Goal: Navigation & Orientation: Understand site structure

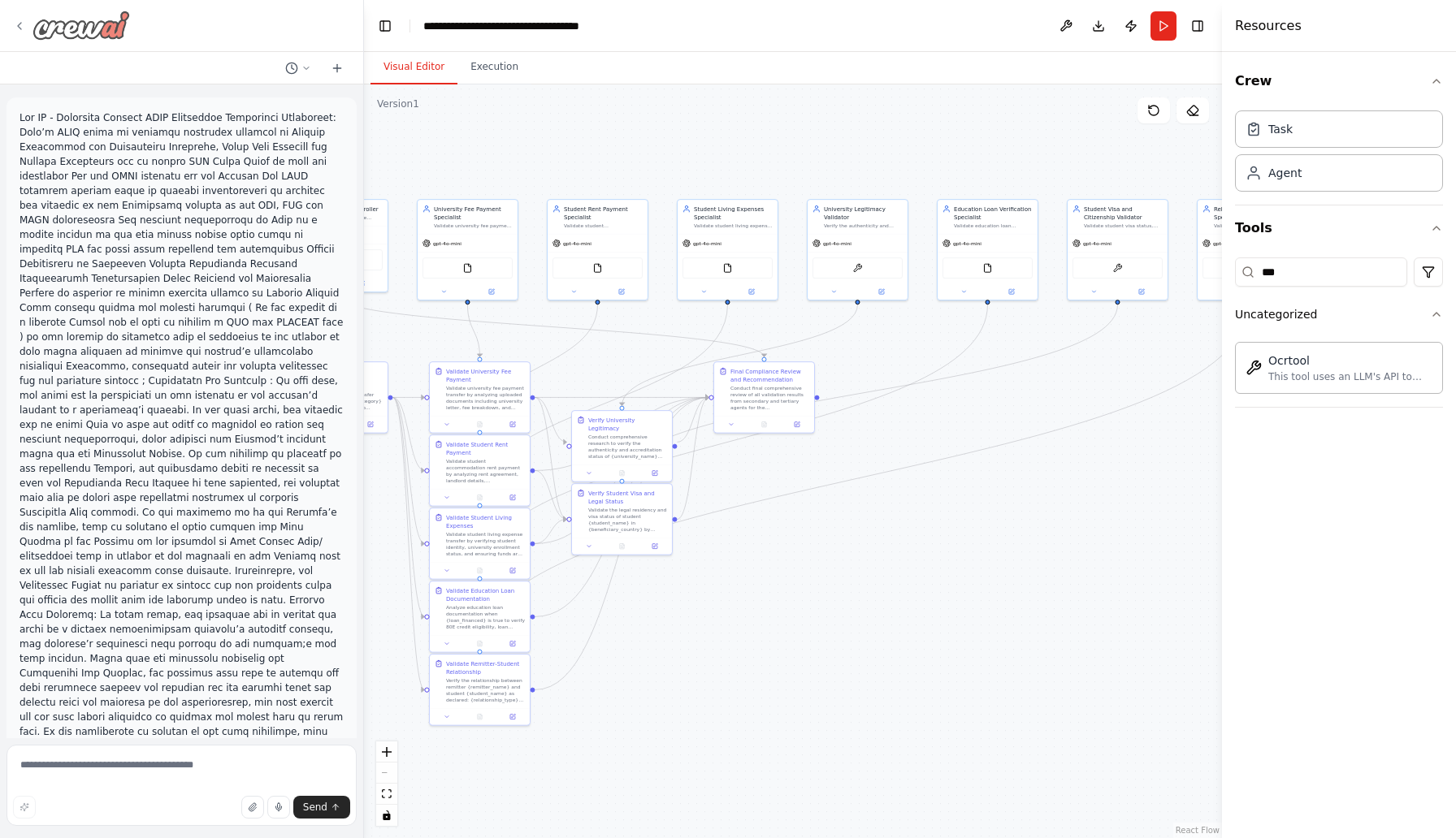
click at [21, 25] on icon at bounding box center [19, 26] width 13 height 13
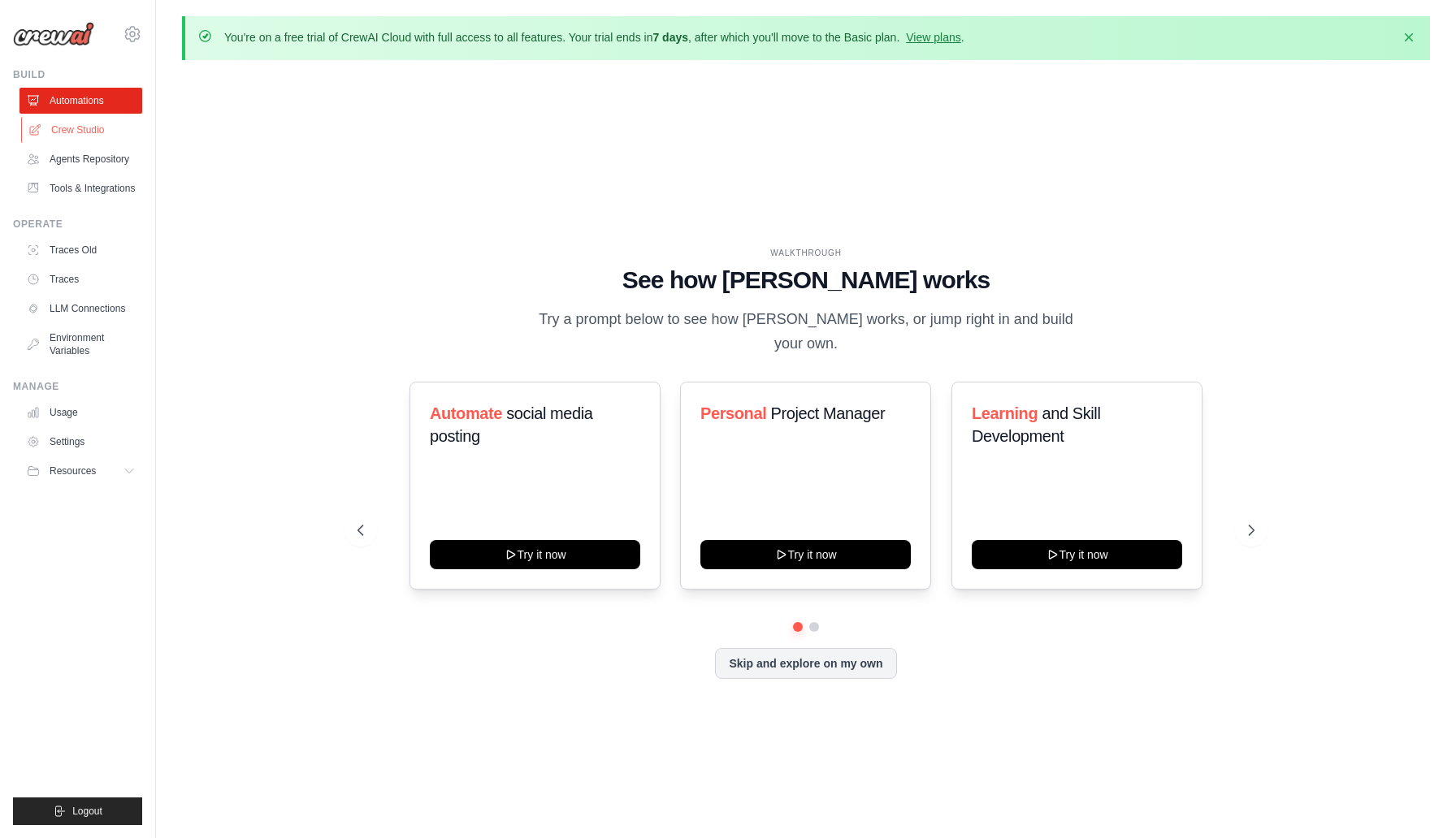
click at [84, 126] on link "Crew Studio" at bounding box center [82, 130] width 123 height 26
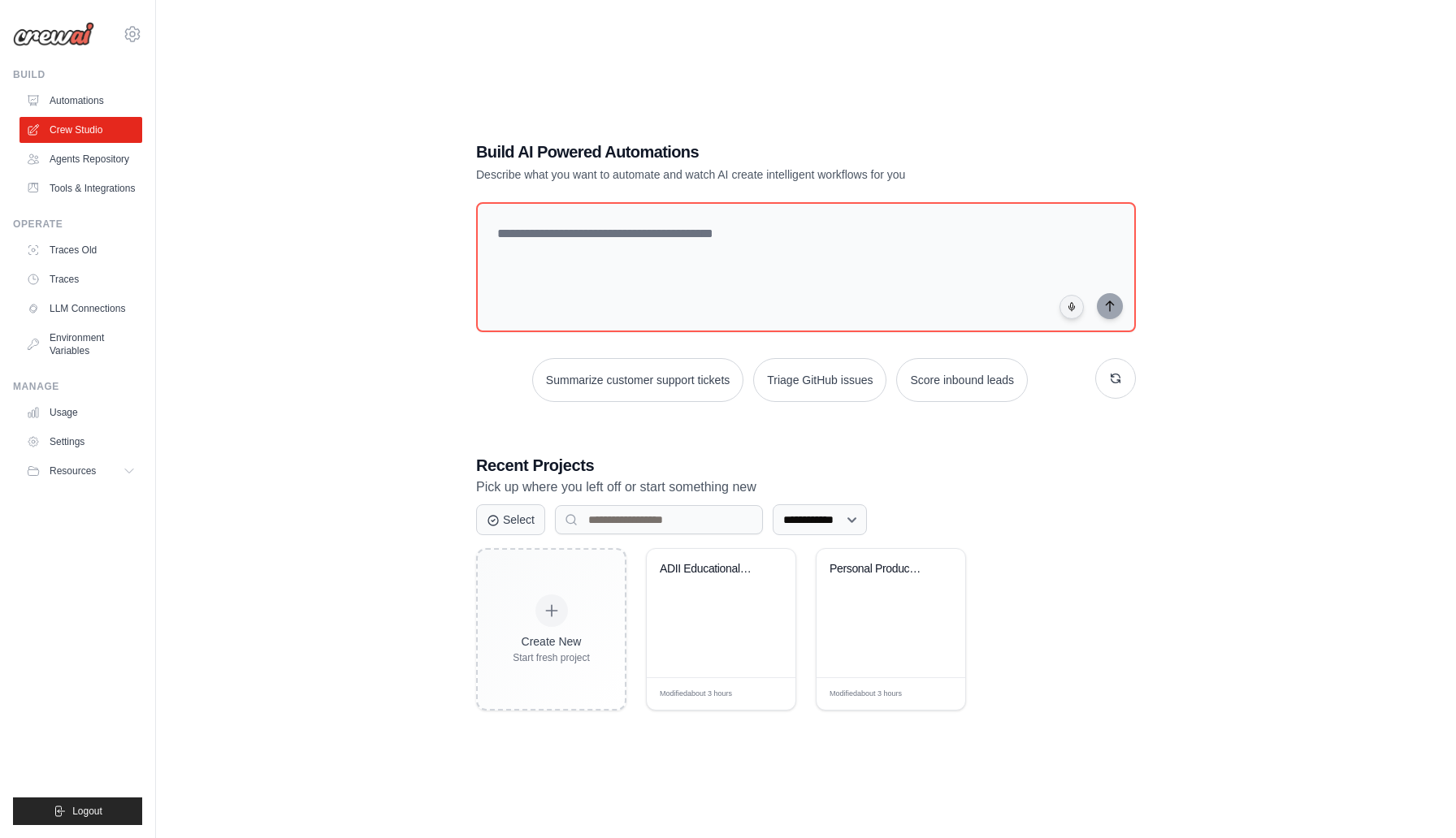
scroll to position [88, 0]
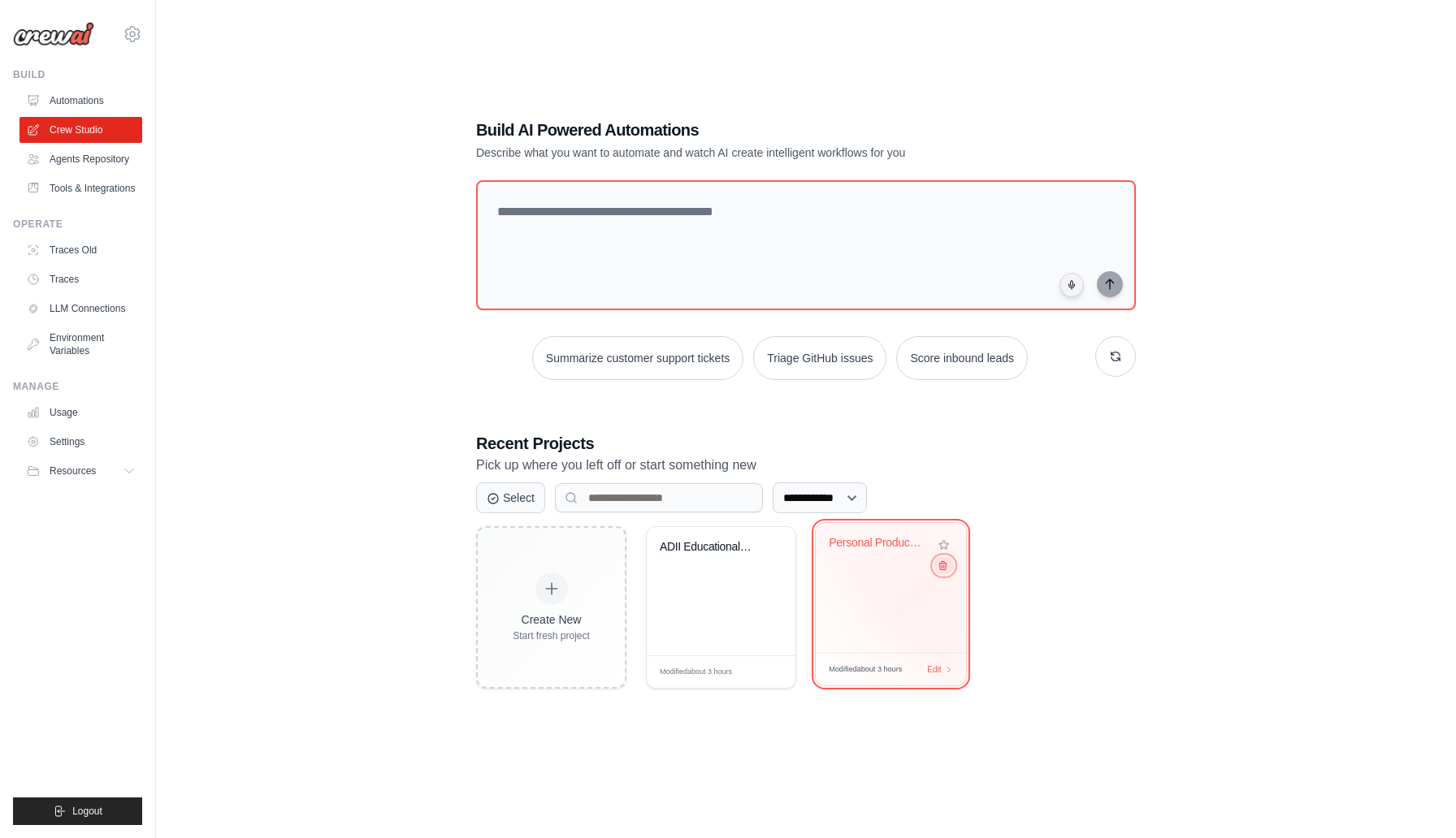
click at [943, 569] on icon at bounding box center [943, 566] width 10 height 10
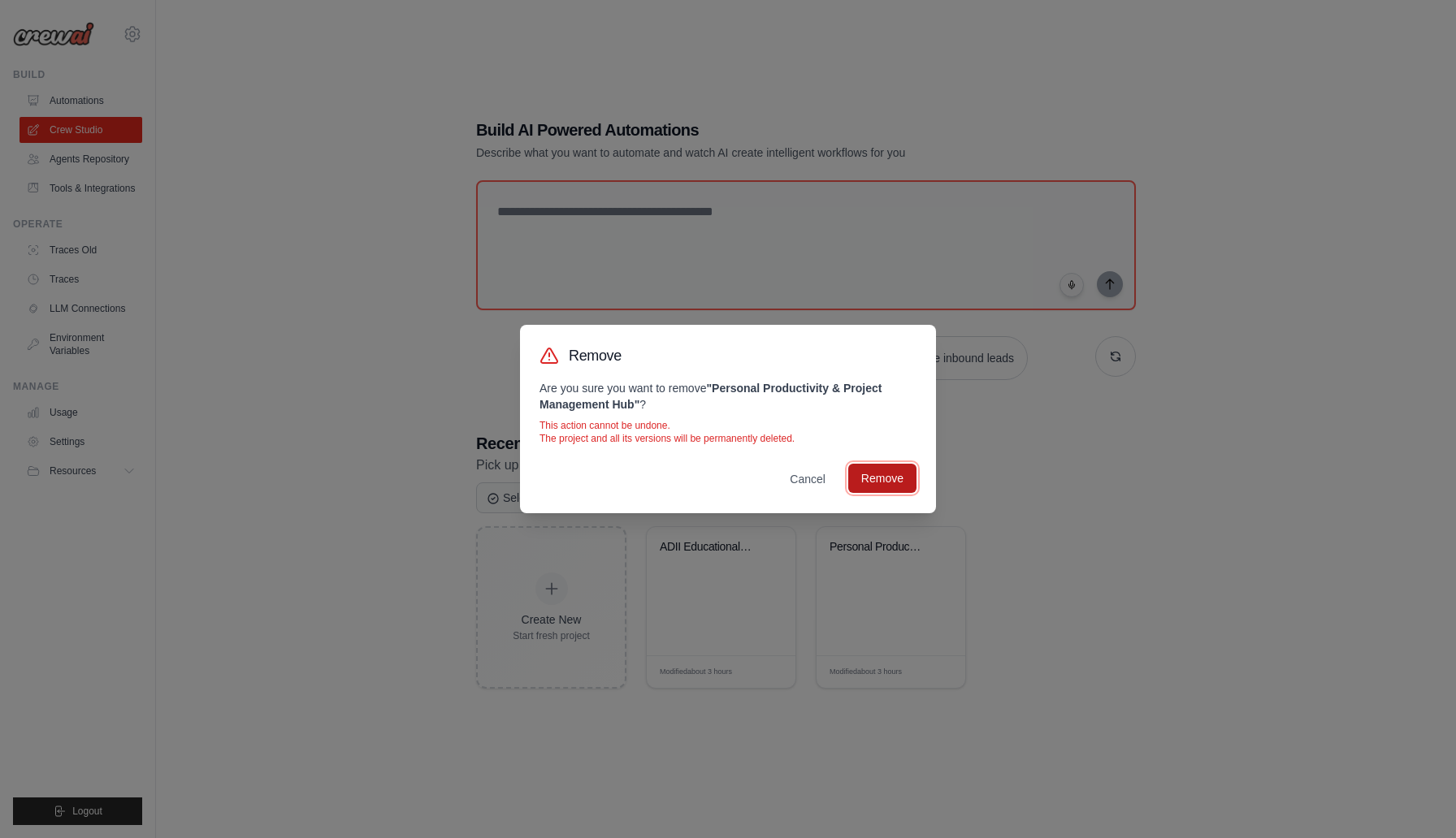
click at [897, 483] on button "Remove" at bounding box center [882, 478] width 68 height 29
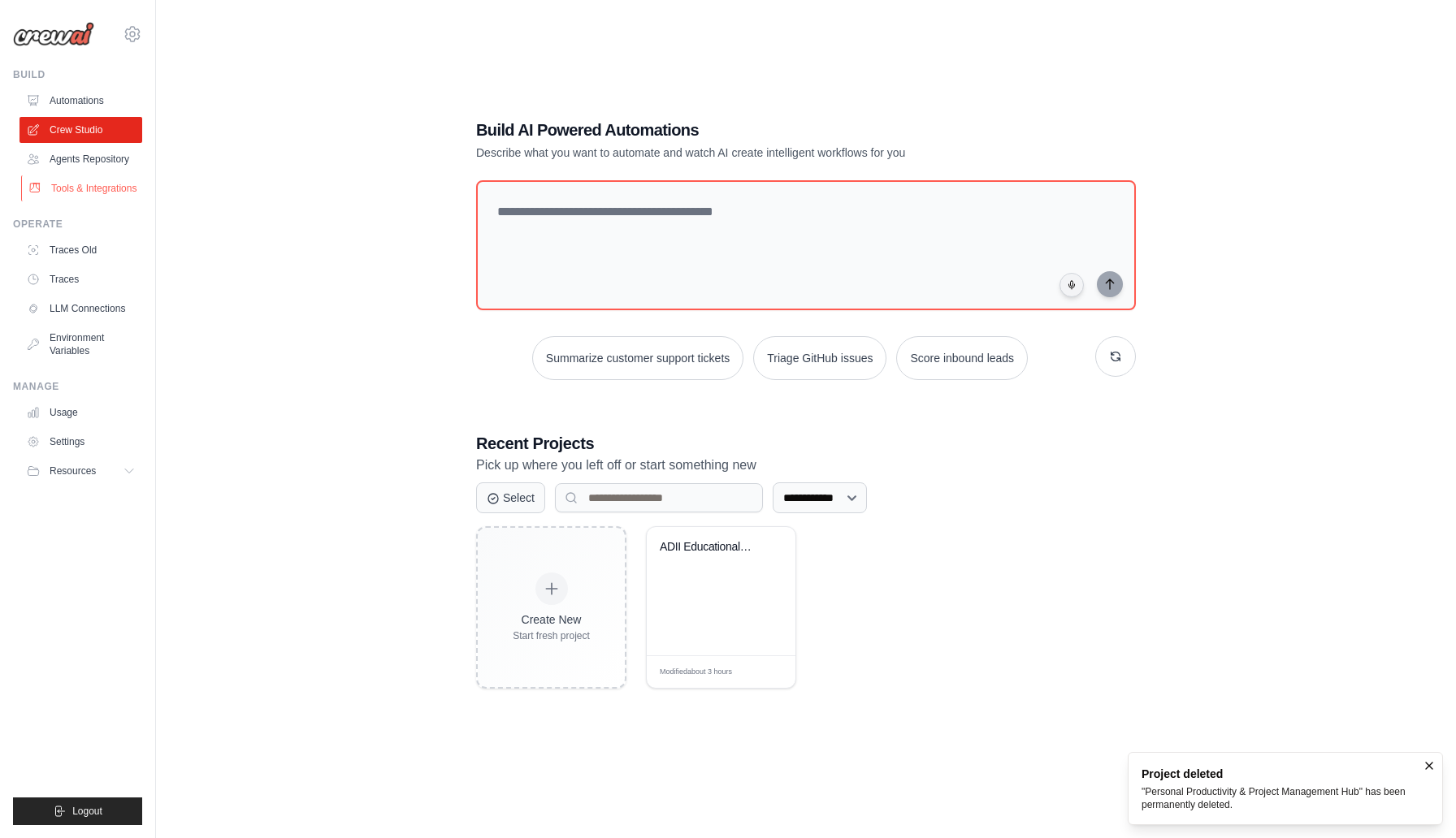
click at [87, 189] on link "Tools & Integrations" at bounding box center [82, 188] width 123 height 26
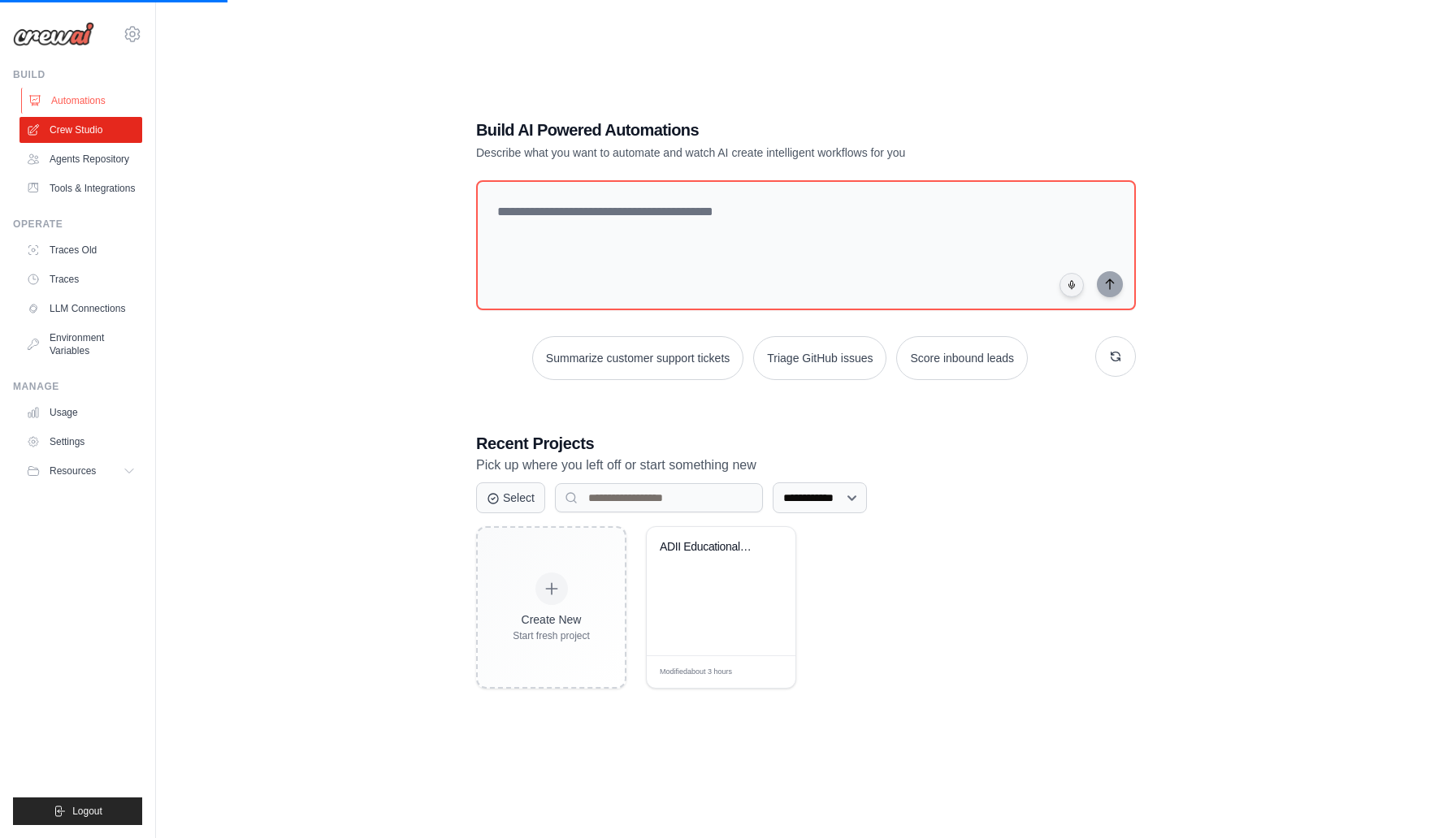
click at [82, 100] on link "Automations" at bounding box center [82, 100] width 123 height 26
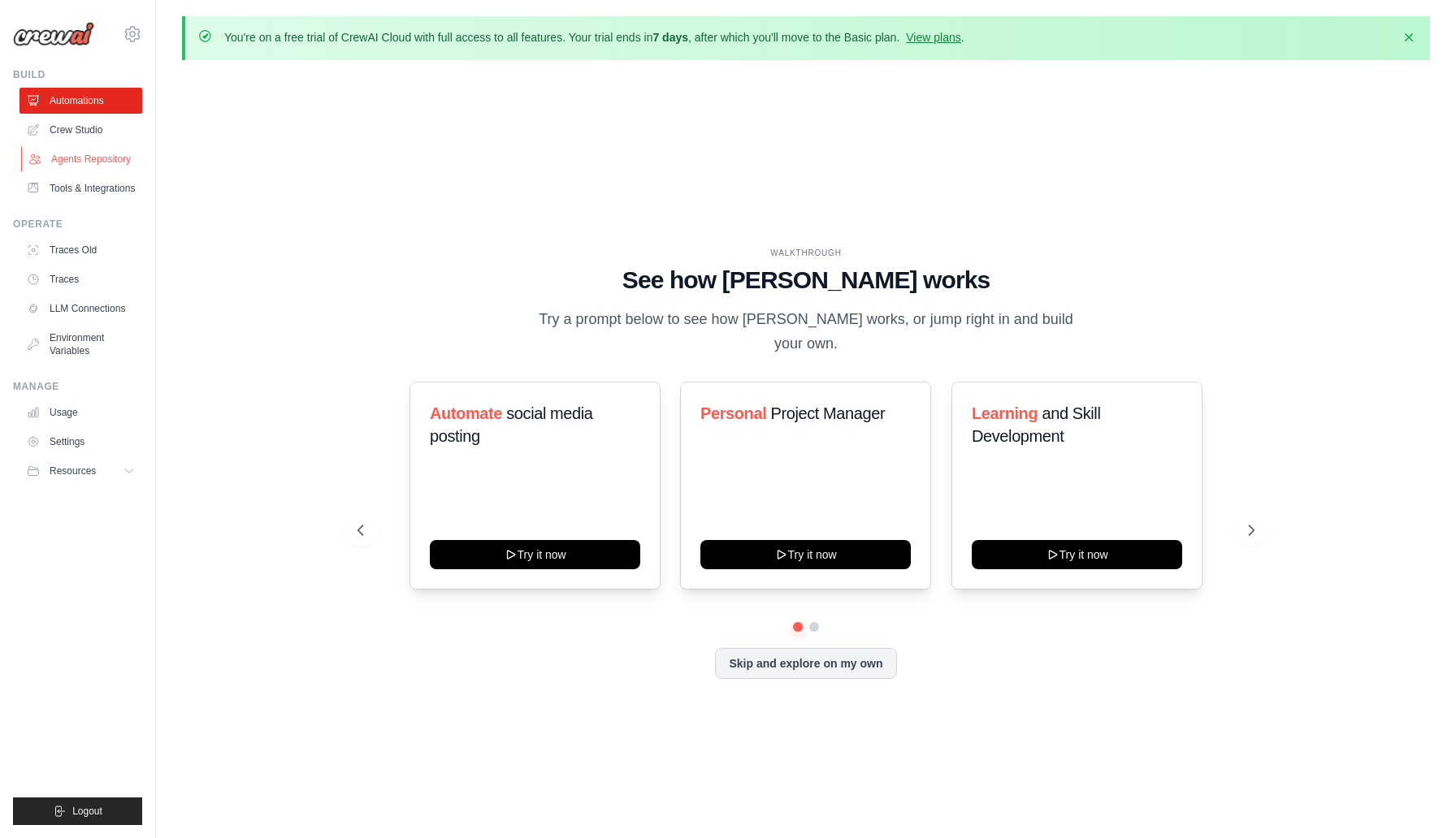
click at [79, 157] on link "Agents Repository" at bounding box center [82, 159] width 123 height 26
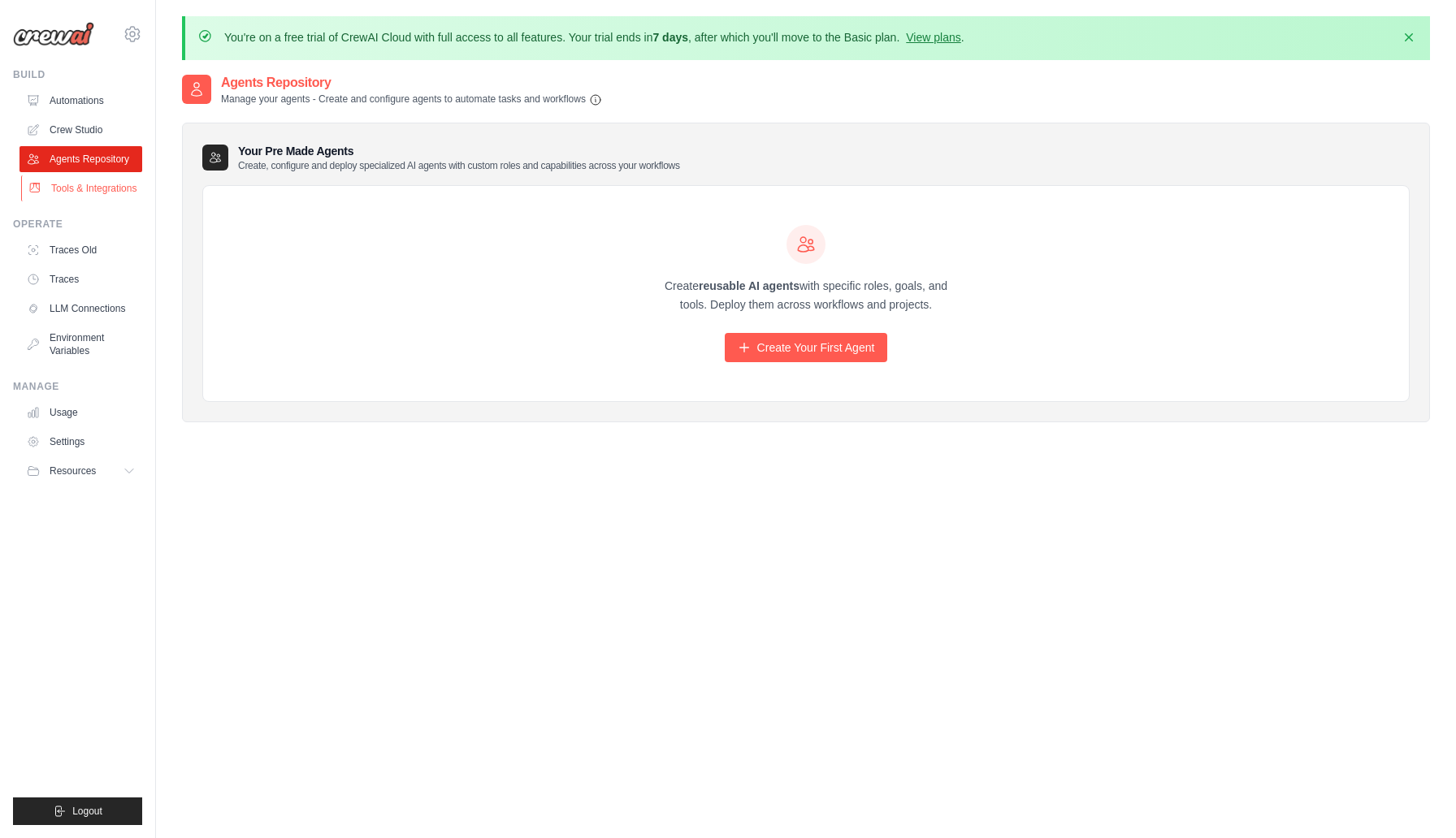
click at [77, 188] on link "Tools & Integrations" at bounding box center [82, 188] width 123 height 26
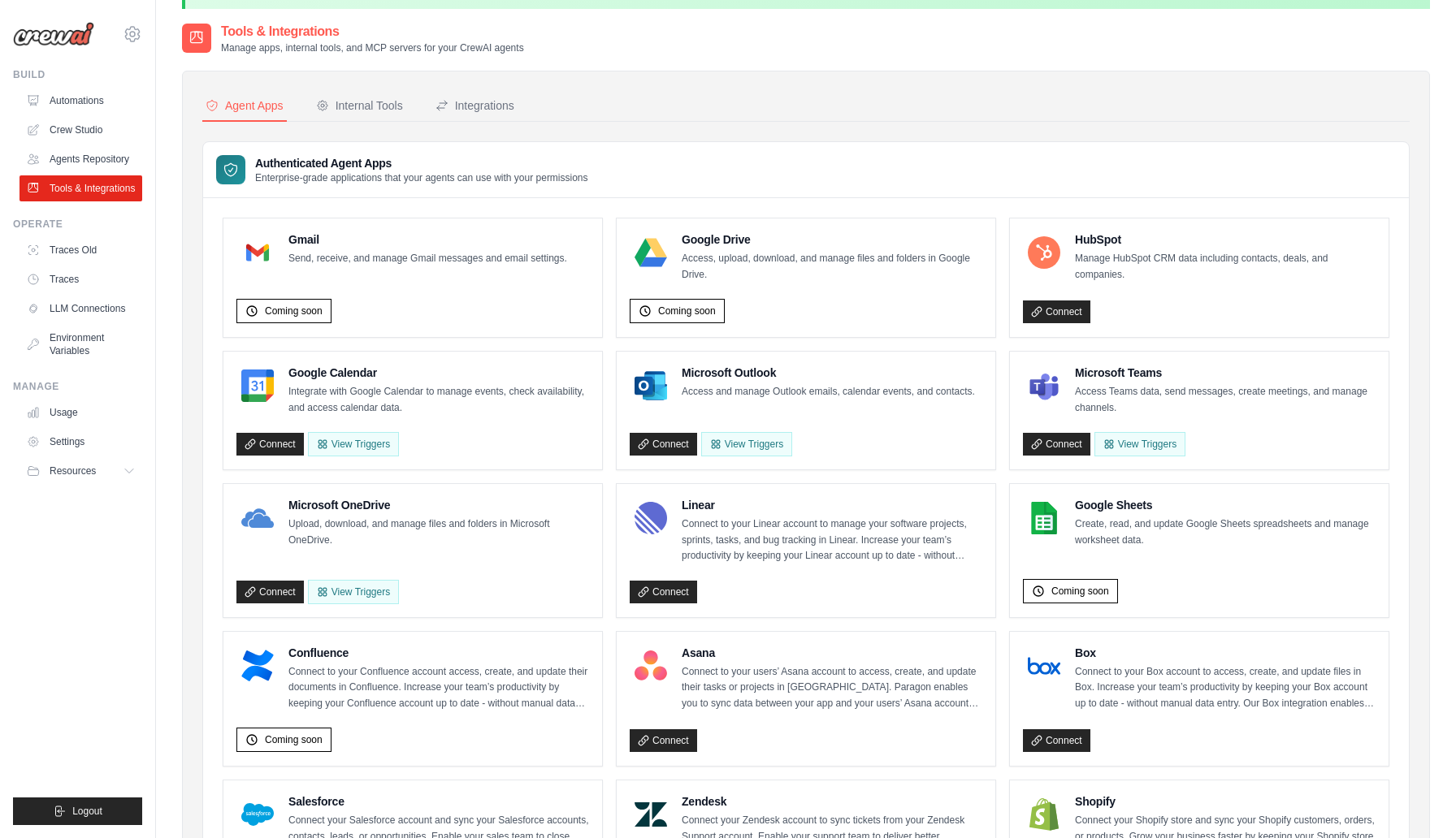
scroll to position [52, 0]
click at [71, 248] on link "Traces Old" at bounding box center [82, 250] width 123 height 26
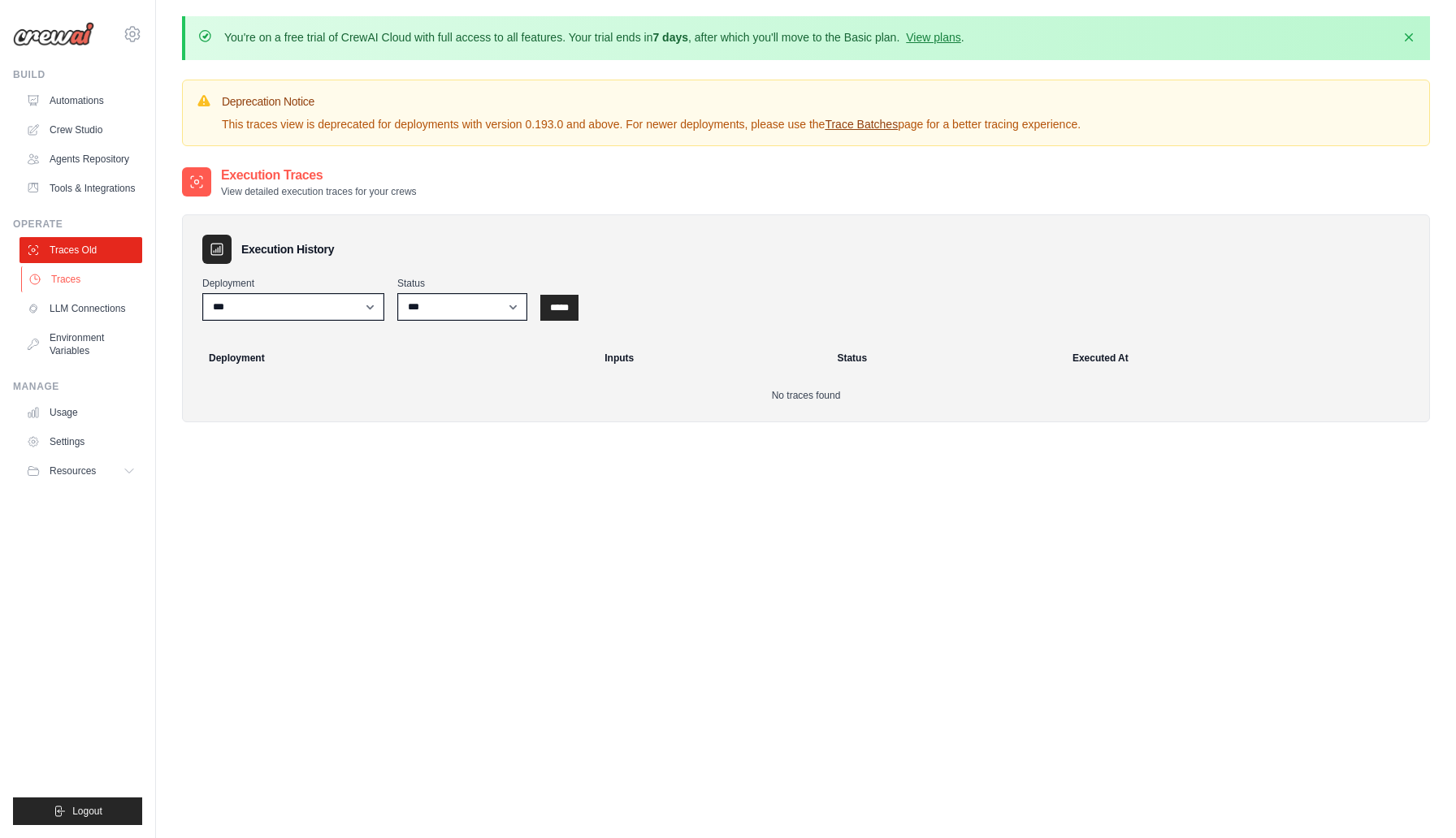
click at [75, 276] on link "Traces" at bounding box center [82, 279] width 123 height 26
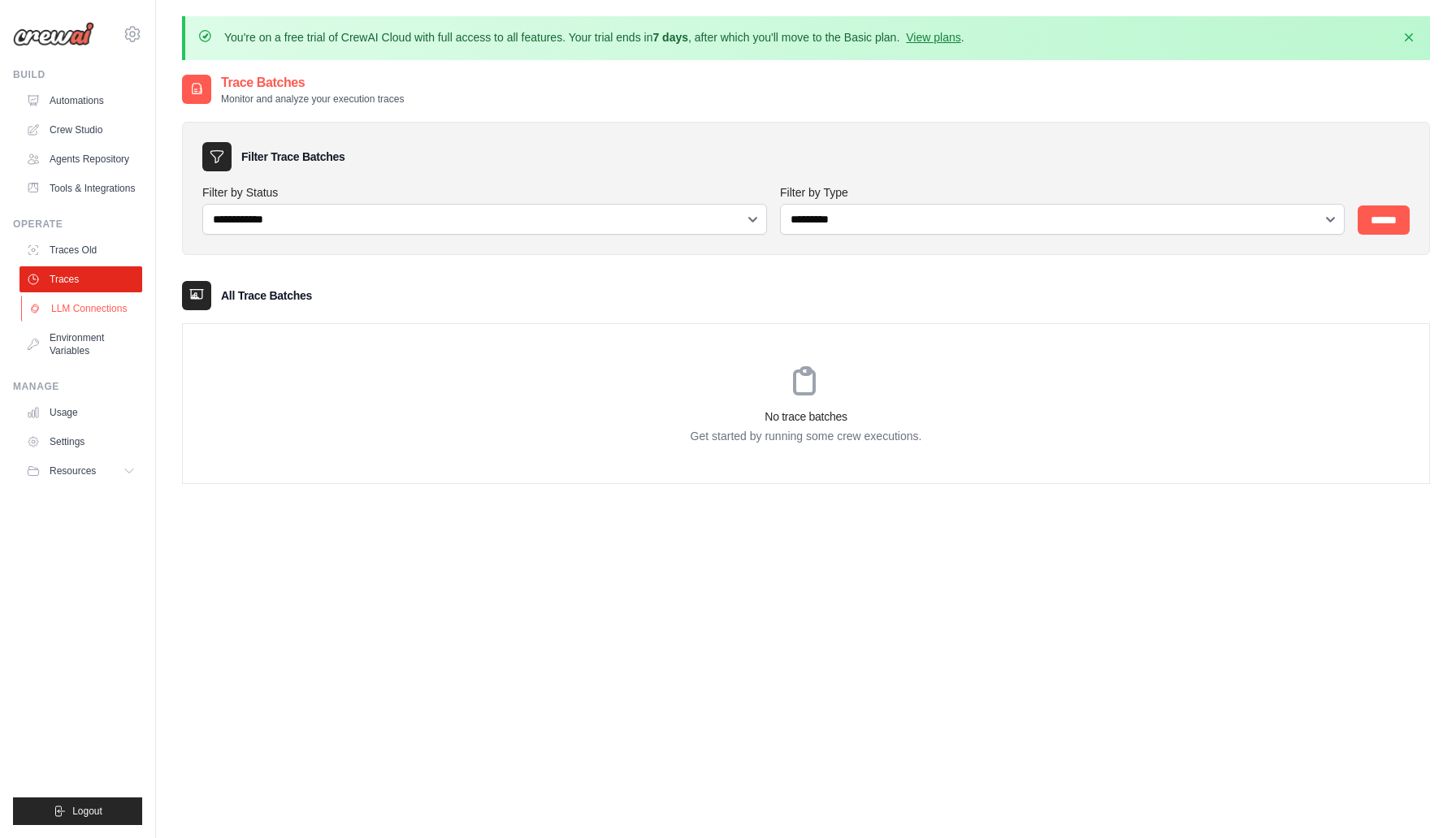
click at [88, 319] on link "LLM Connections" at bounding box center [82, 308] width 123 height 26
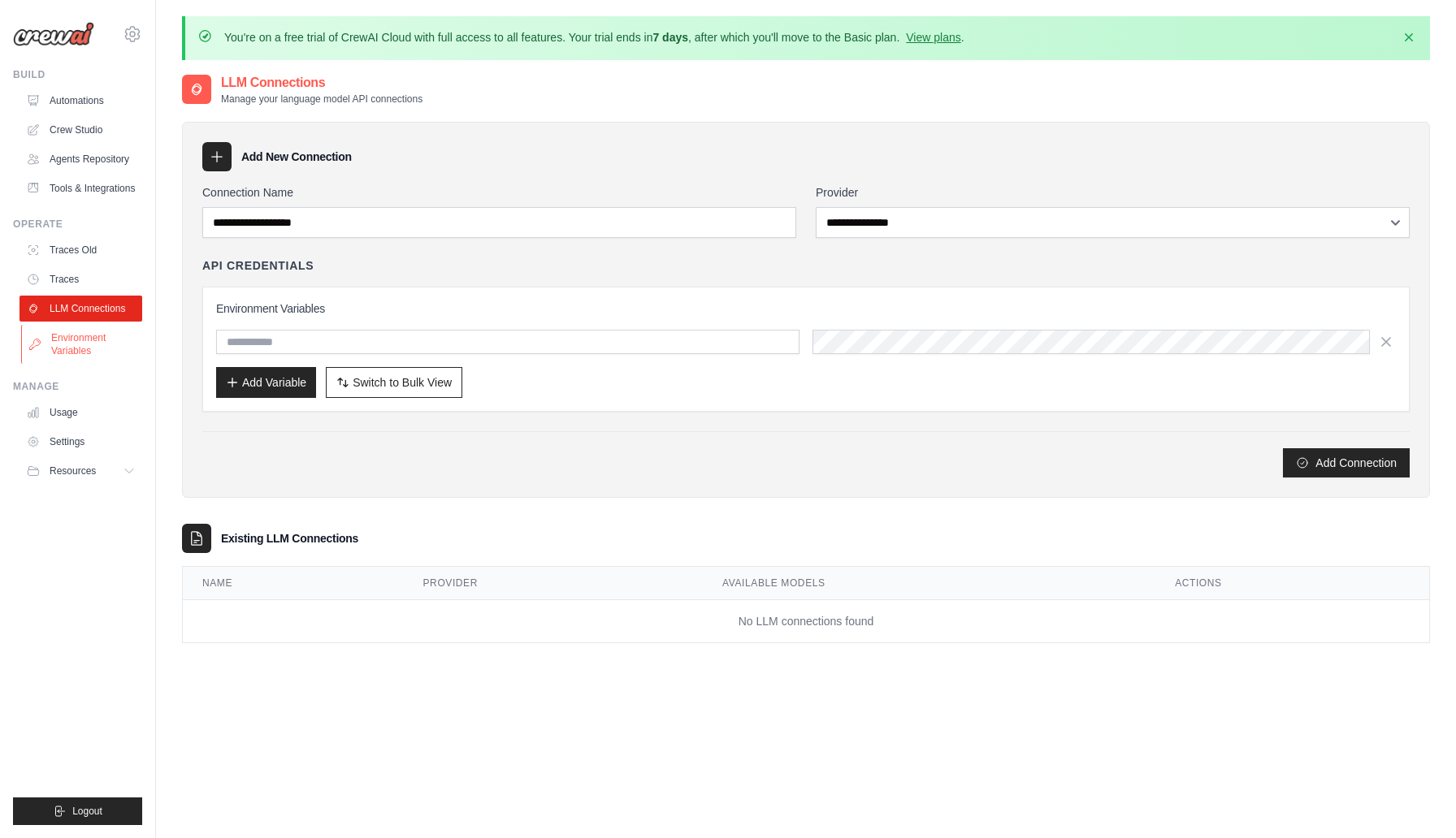
click at [94, 334] on link "Environment Variables" at bounding box center [82, 343] width 123 height 39
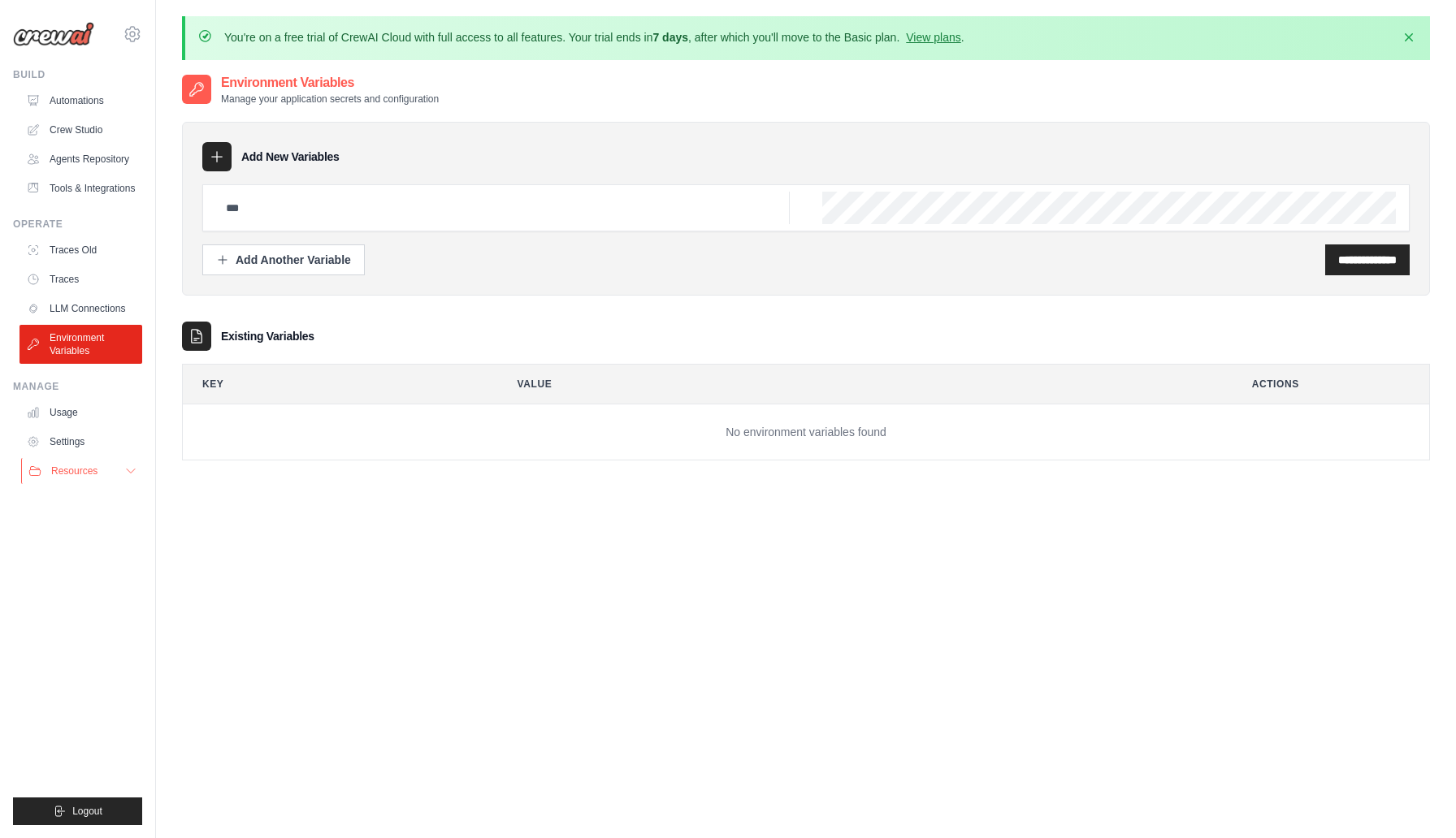
click at [123, 468] on button "Resources" at bounding box center [82, 471] width 123 height 26
click at [94, 507] on link "Documentation" at bounding box center [87, 499] width 113 height 22
